Goal: Transaction & Acquisition: Purchase product/service

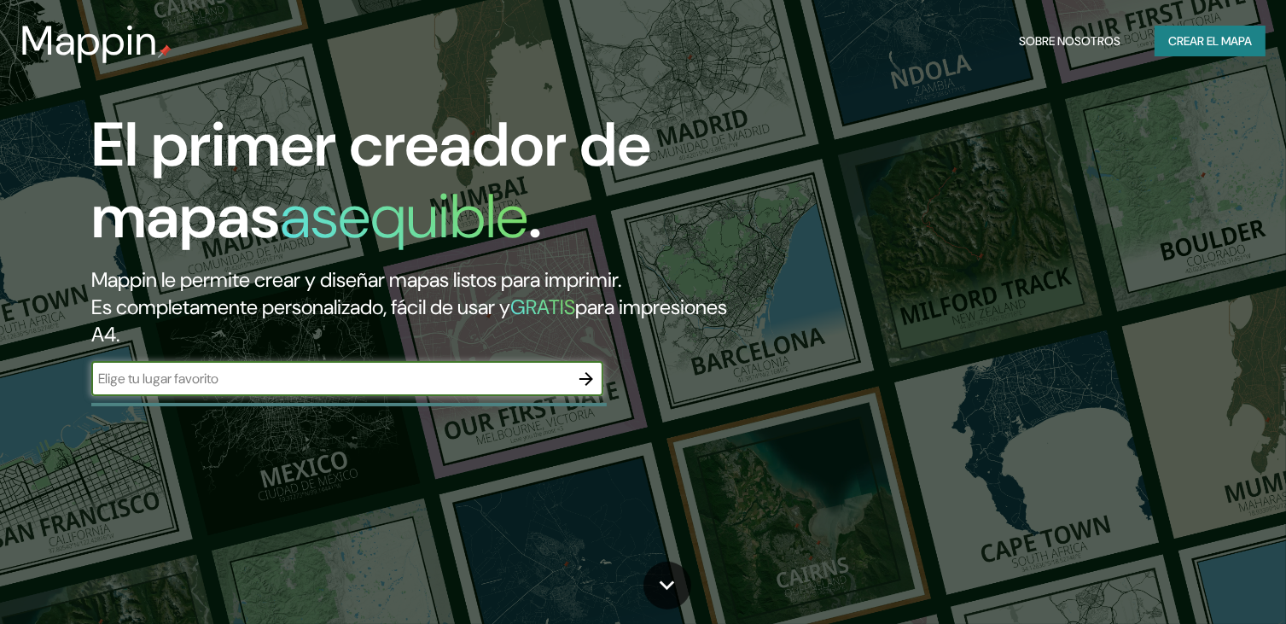
click at [365, 375] on input "text" at bounding box center [330, 379] width 478 height 20
type input "s"
type input "tome"
click at [591, 374] on icon "button" at bounding box center [586, 379] width 20 height 20
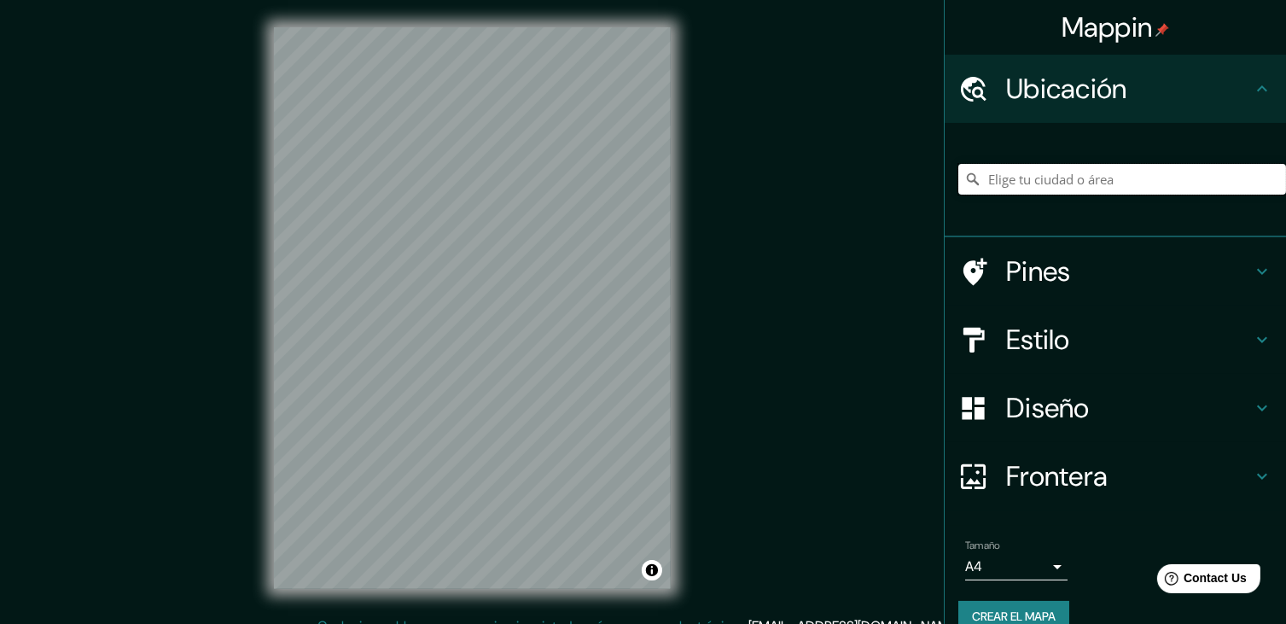
click at [1073, 178] on input "Elige tu ciudad o área" at bounding box center [1123, 179] width 328 height 31
click at [1117, 190] on input "[GEOGRAPHIC_DATA], [GEOGRAPHIC_DATA], [GEOGRAPHIC_DATA]" at bounding box center [1123, 179] width 328 height 31
type input "[GEOGRAPHIC_DATA], [GEOGRAPHIC_DATA], [GEOGRAPHIC_DATA]"
click at [1266, 185] on icon "Claro" at bounding box center [1273, 179] width 14 height 14
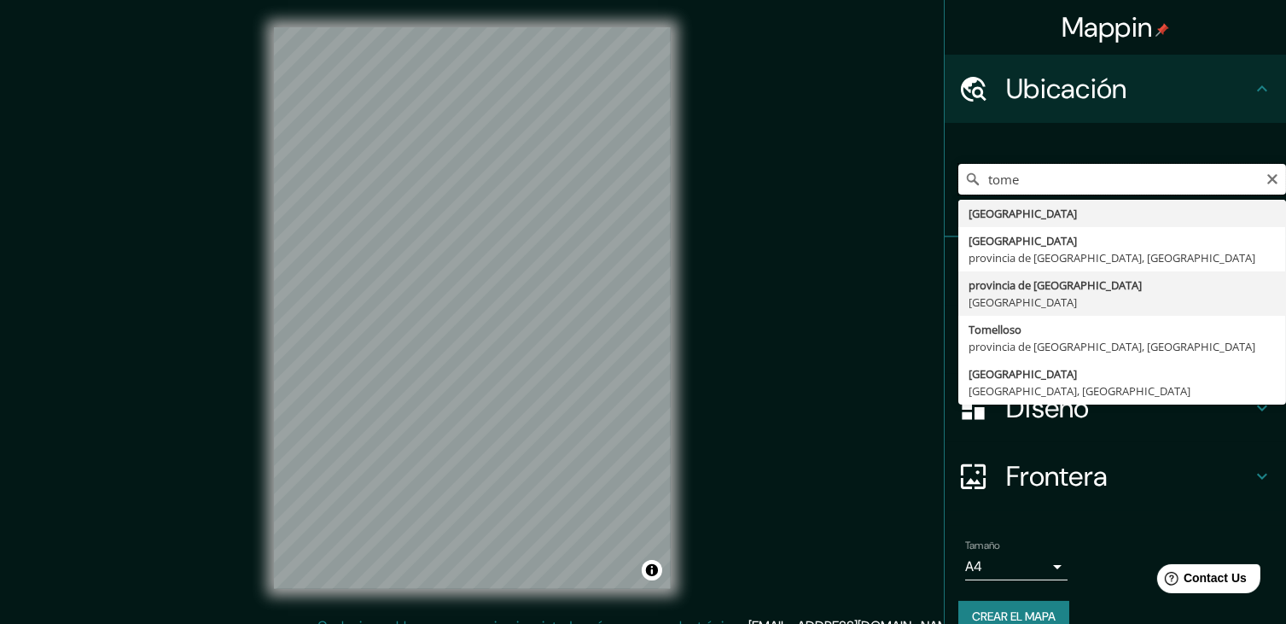
scroll to position [27, 0]
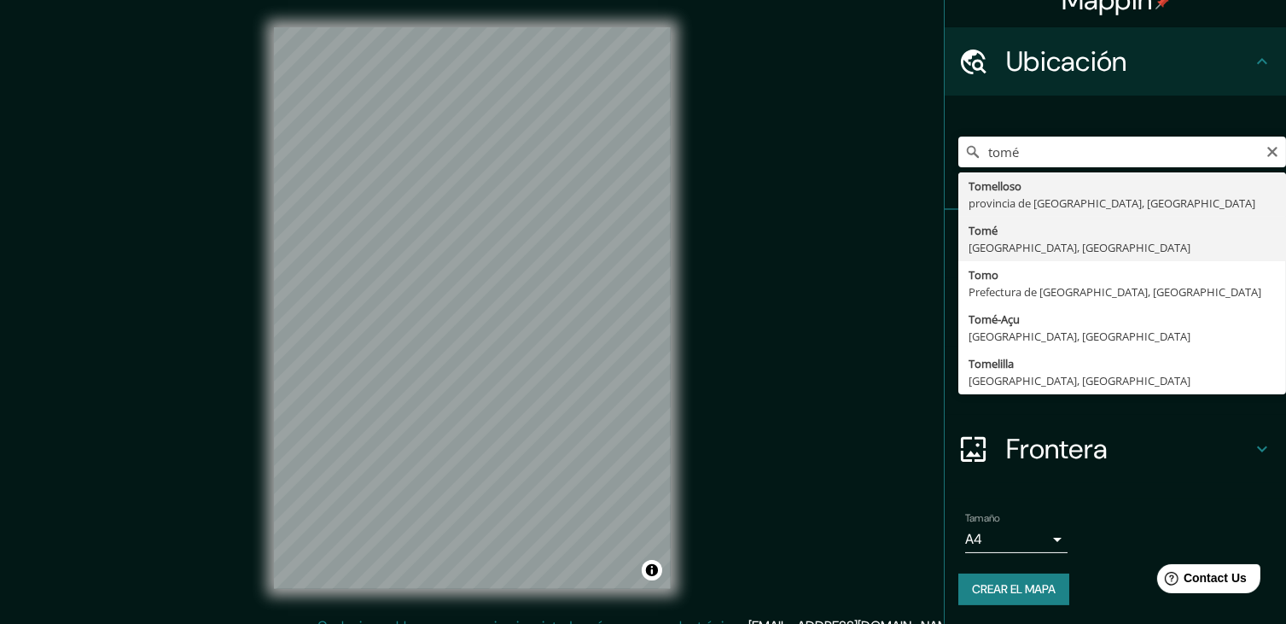
type input "Tomé, [GEOGRAPHIC_DATA], [GEOGRAPHIC_DATA]"
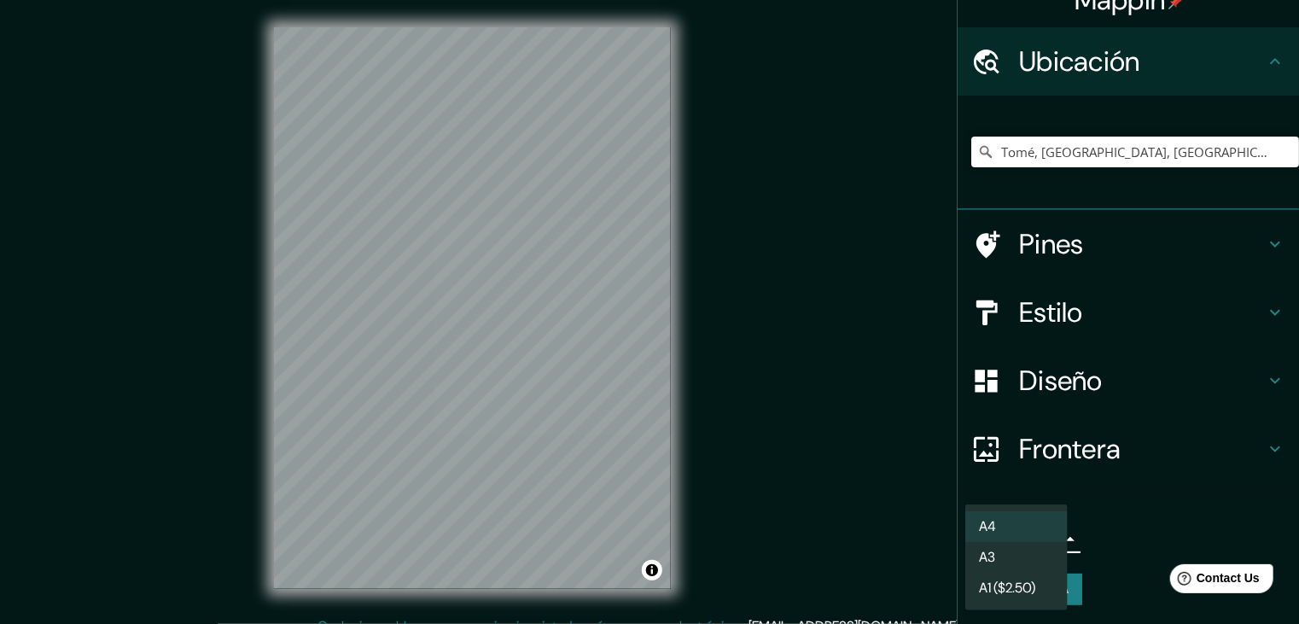
click at [1038, 542] on body "Mappin Ubicación Tomé, [GEOGRAPHIC_DATA], [GEOGRAPHIC_DATA] Pines Estilo Diseño…" at bounding box center [649, 312] width 1299 height 624
click at [1240, 382] on div at bounding box center [649, 312] width 1299 height 624
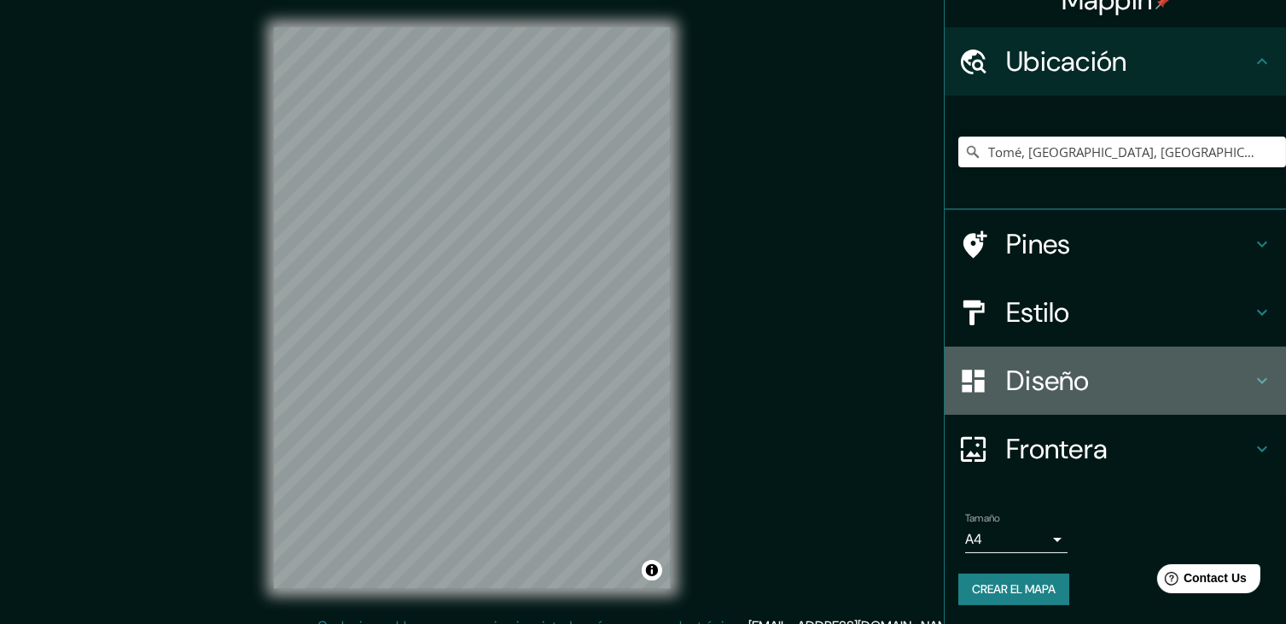
click at [1252, 381] on icon at bounding box center [1262, 380] width 20 height 20
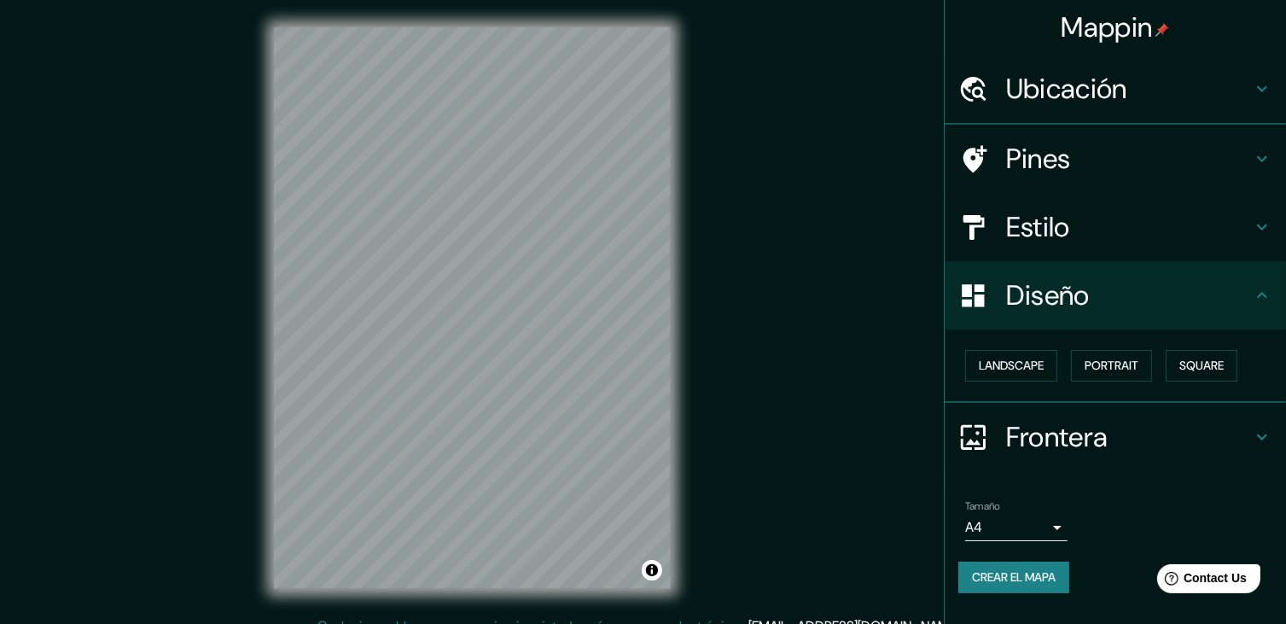
scroll to position [0, 0]
click at [1006, 359] on font "Paisaje" at bounding box center [1000, 365] width 43 height 21
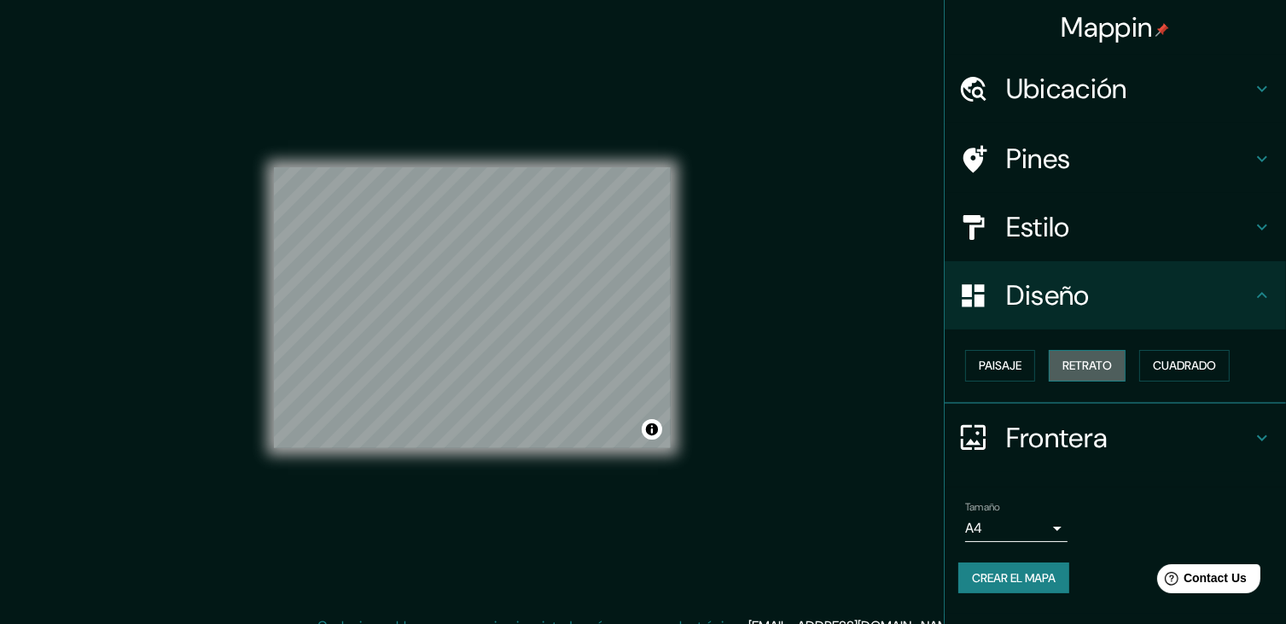
click at [1104, 373] on font "Retrato" at bounding box center [1088, 365] width 50 height 21
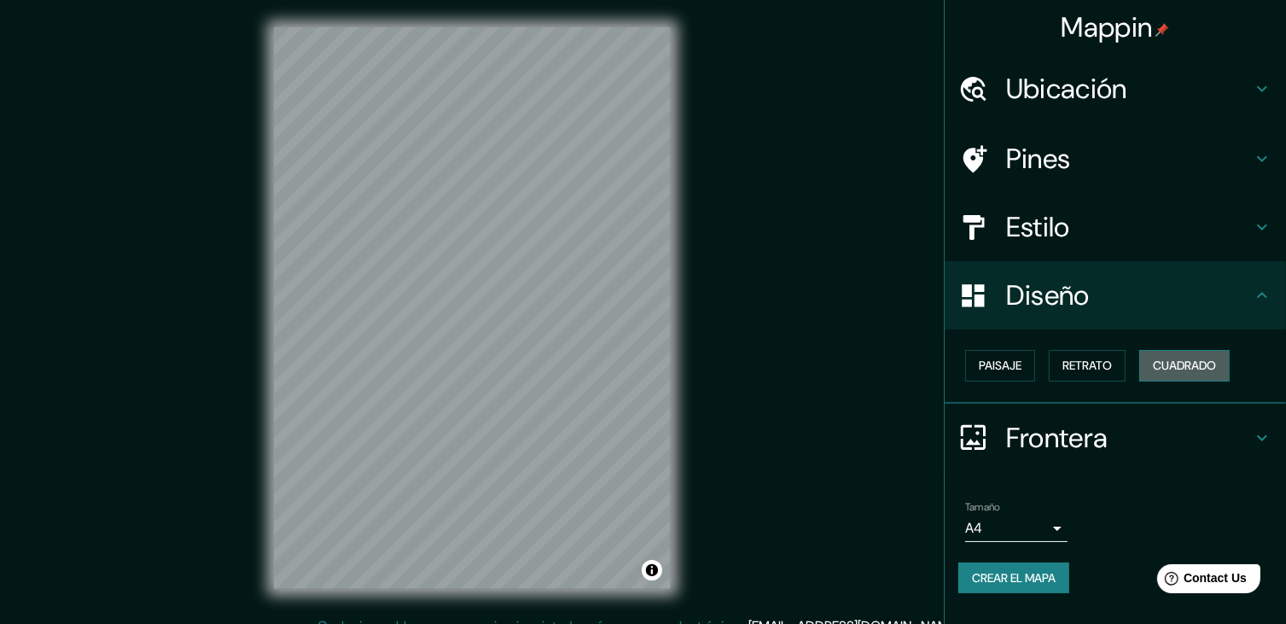
click at [1181, 370] on font "Cuadrado" at bounding box center [1184, 365] width 63 height 21
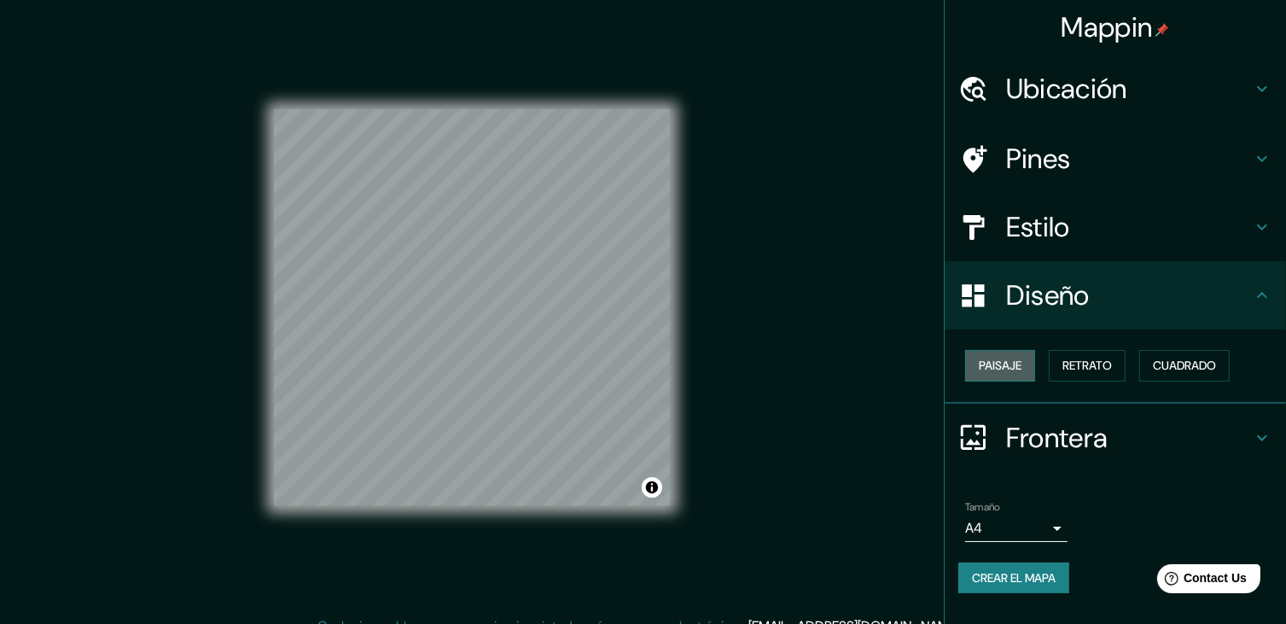
click at [1004, 364] on font "Paisaje" at bounding box center [1000, 365] width 43 height 21
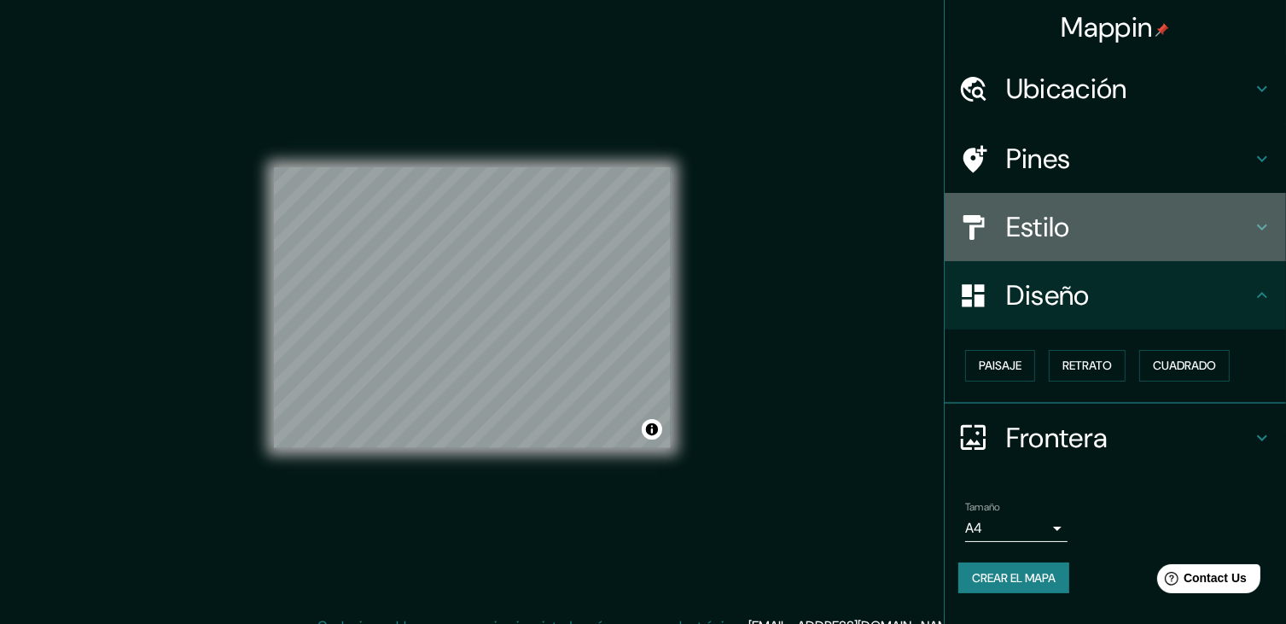
click at [1177, 228] on h4 "Estilo" at bounding box center [1129, 227] width 246 height 34
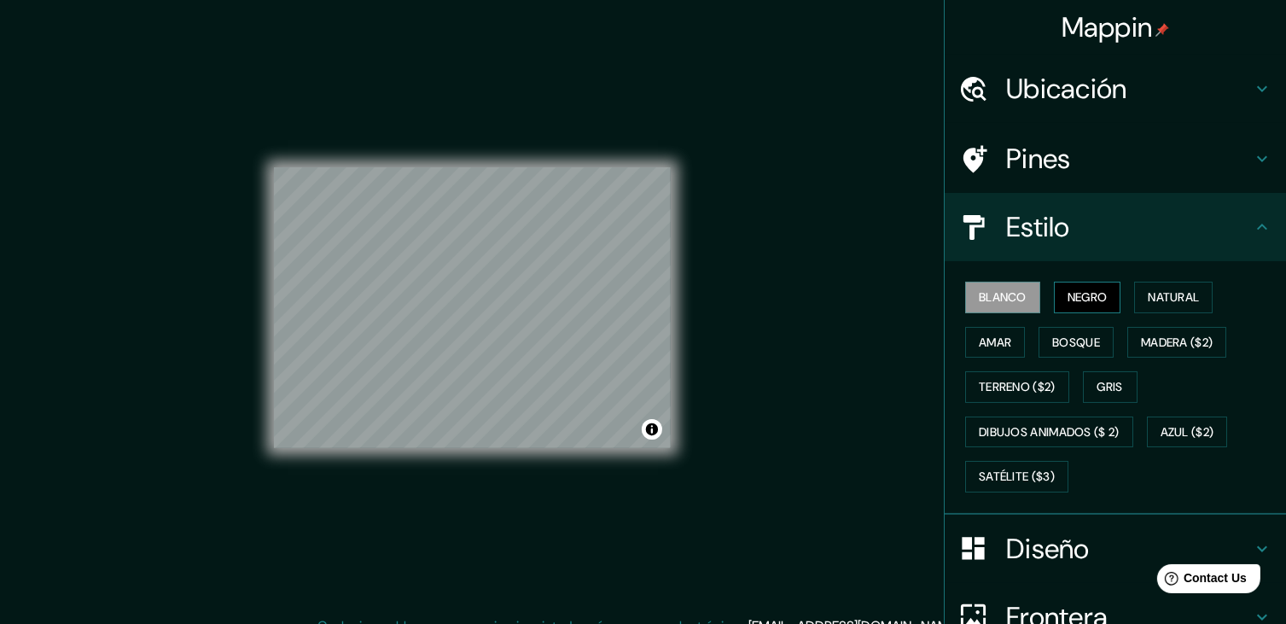
click at [1096, 294] on font "Negro" at bounding box center [1088, 297] width 40 height 21
click at [1175, 306] on font "Natural" at bounding box center [1173, 297] width 51 height 21
click at [1176, 324] on div "[PERSON_NAME] Negro Natural [PERSON_NAME] [PERSON_NAME] ($2) Terreno ($2) Gris …" at bounding box center [1123, 387] width 328 height 225
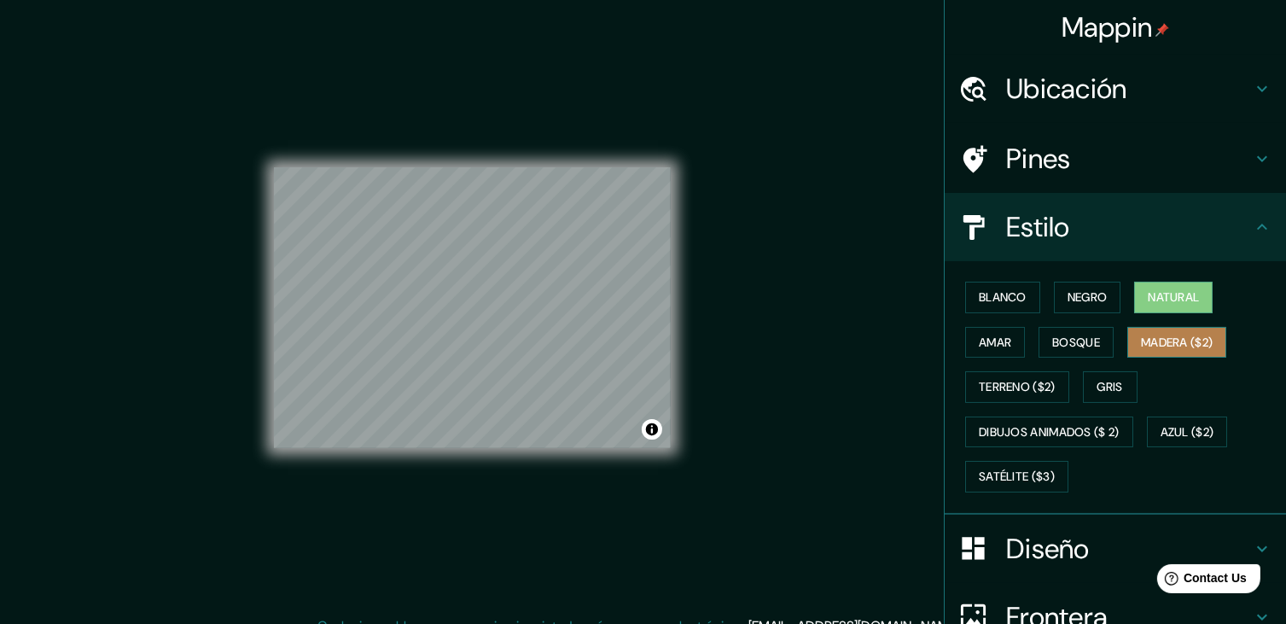
click at [1176, 329] on button "Madera ($2)" at bounding box center [1177, 343] width 99 height 32
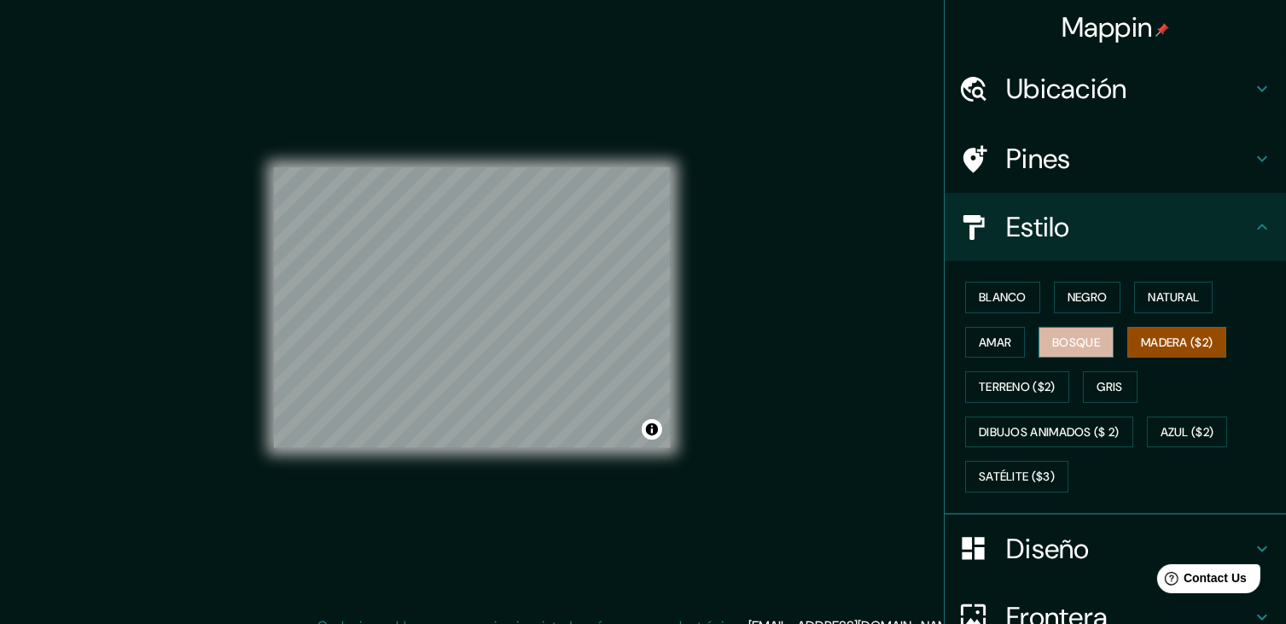
click at [1053, 334] on font "Bosque" at bounding box center [1077, 342] width 48 height 21
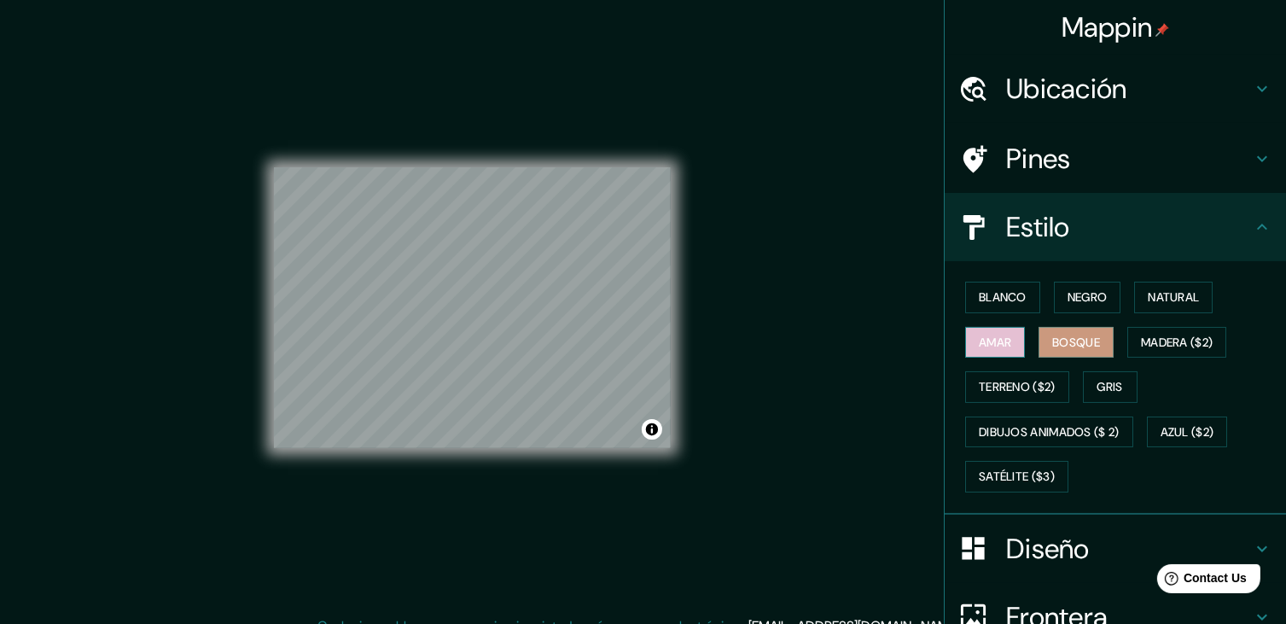
click at [1001, 336] on font "Amar" at bounding box center [995, 342] width 32 height 21
click at [1023, 388] on font "Terreno ($2)" at bounding box center [1017, 386] width 77 height 21
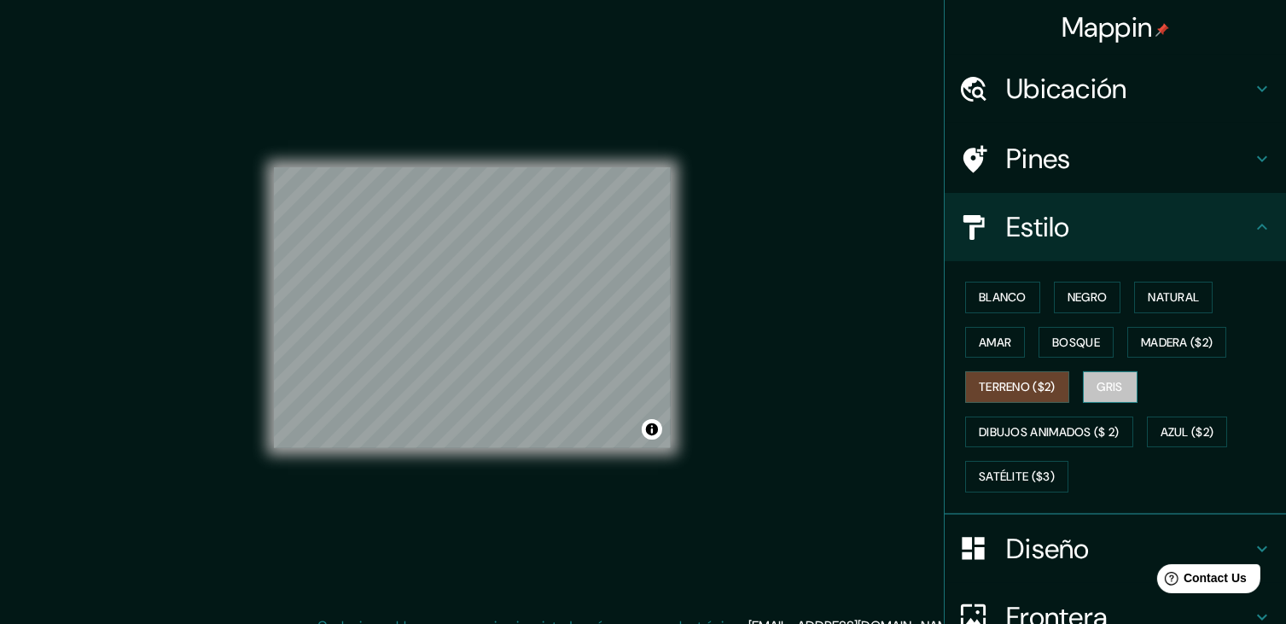
click at [1083, 388] on button "Gris" at bounding box center [1110, 387] width 55 height 32
click at [1191, 431] on font "Azul ($2)" at bounding box center [1188, 432] width 54 height 21
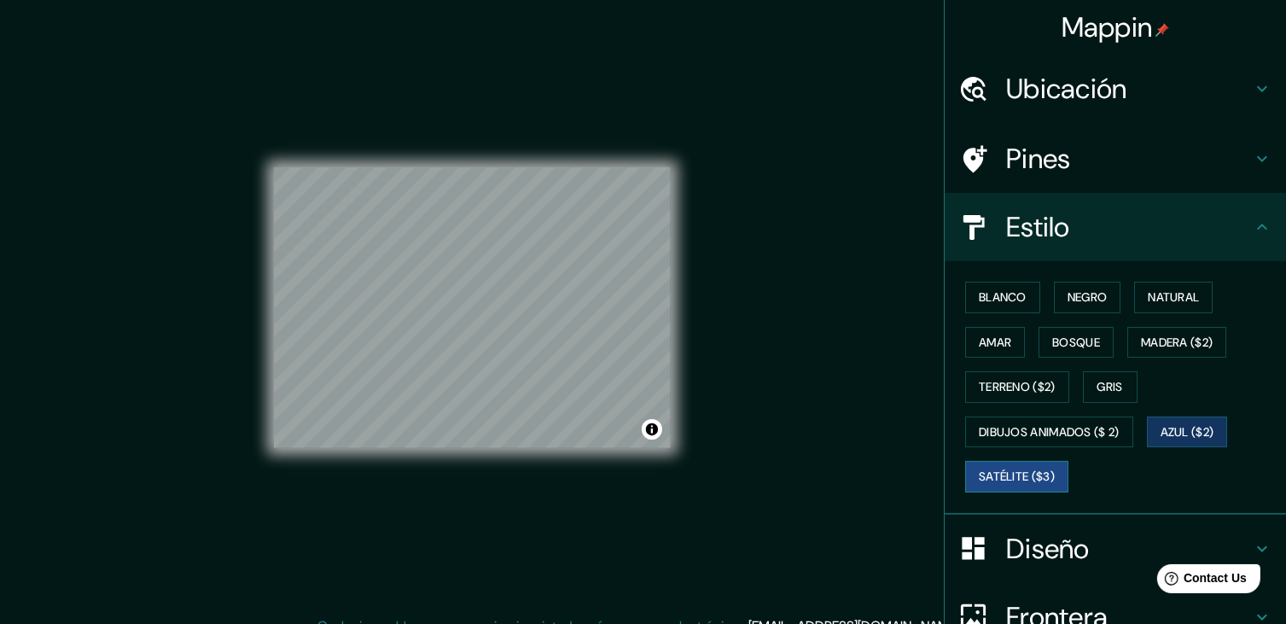
click at [1004, 484] on font "Satélite ($3)" at bounding box center [1017, 476] width 76 height 21
click at [1029, 425] on font "Dibujos animados ($ 2)" at bounding box center [1049, 432] width 141 height 21
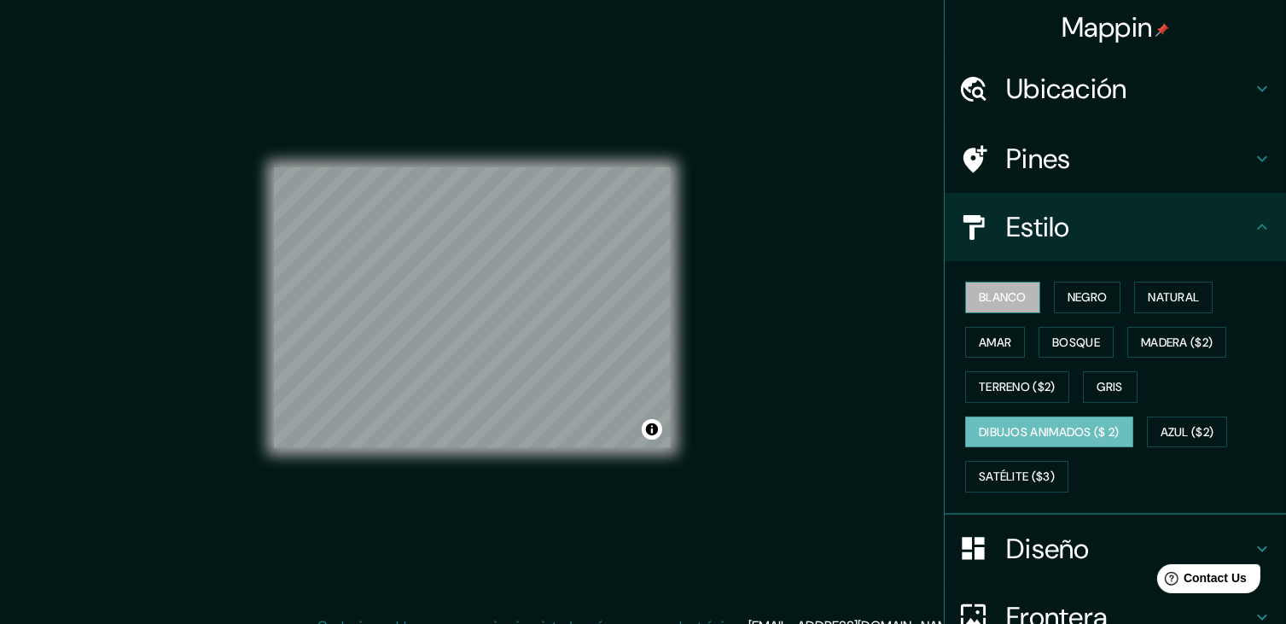
click at [1007, 296] on font "Blanco" at bounding box center [1003, 297] width 48 height 21
